Goal: Ask a question

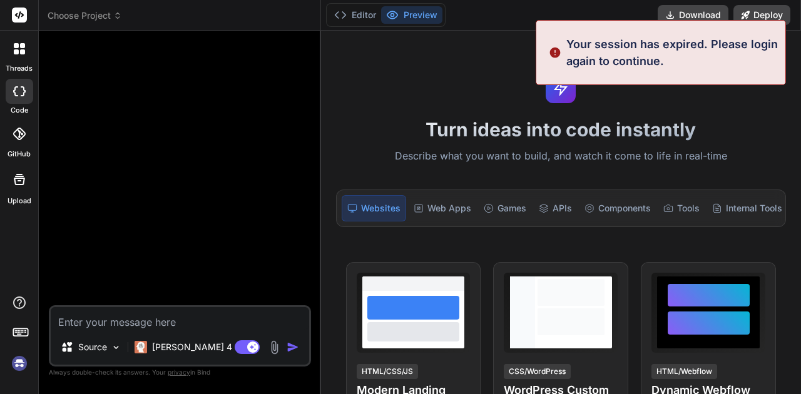
type textarea "x"
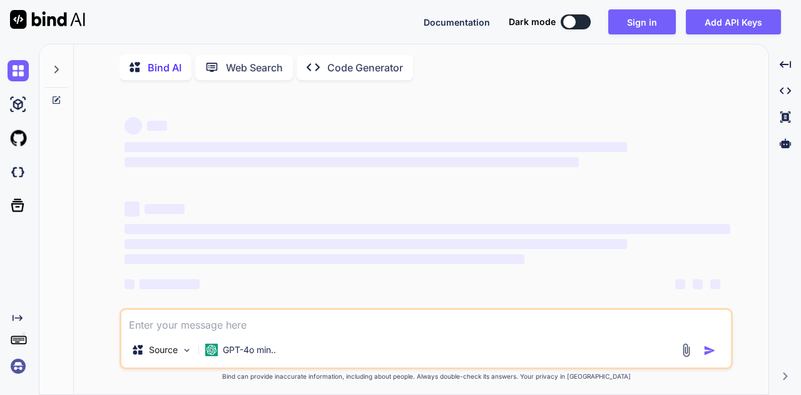
type textarea "x"
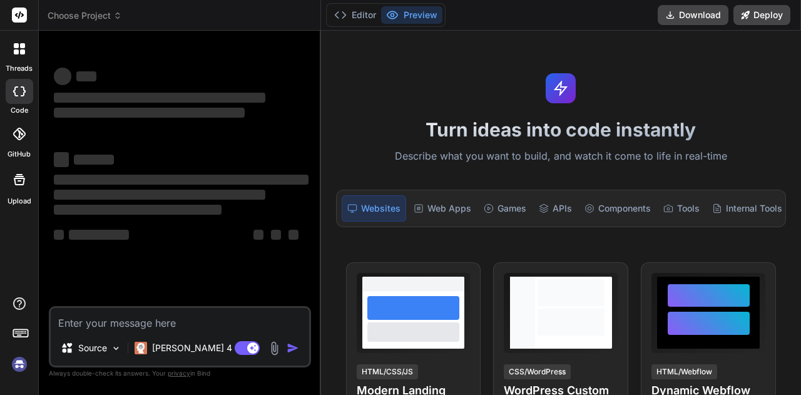
type textarea "x"
